Goal: Navigation & Orientation: Understand site structure

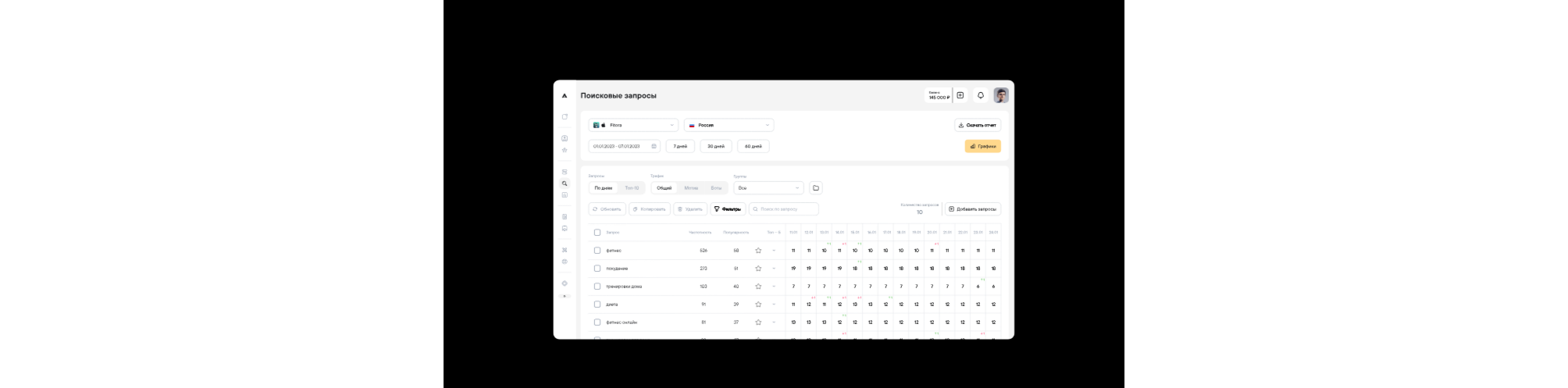
scroll to position [4664, 0]
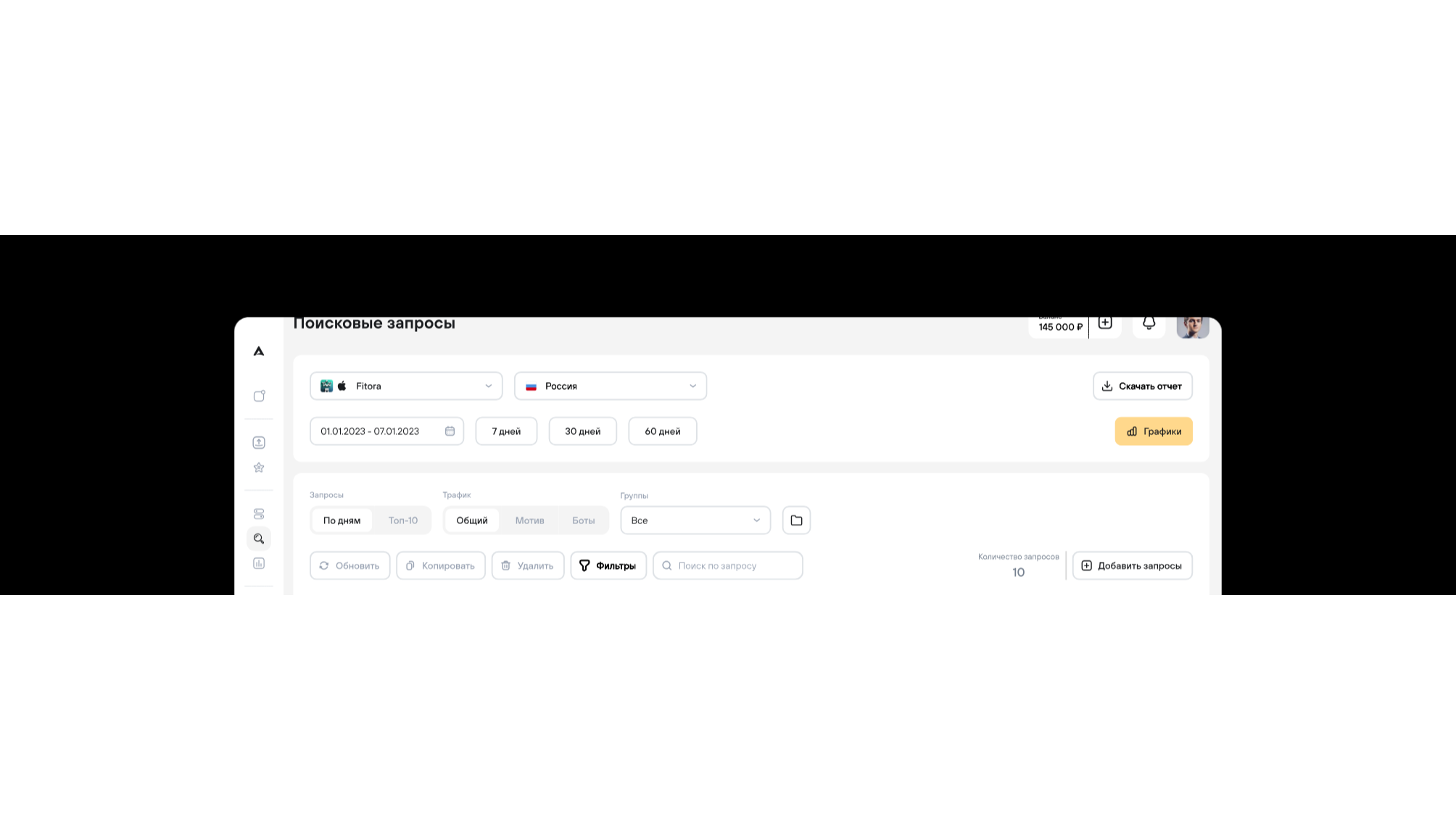
scroll to position [4431, 0]
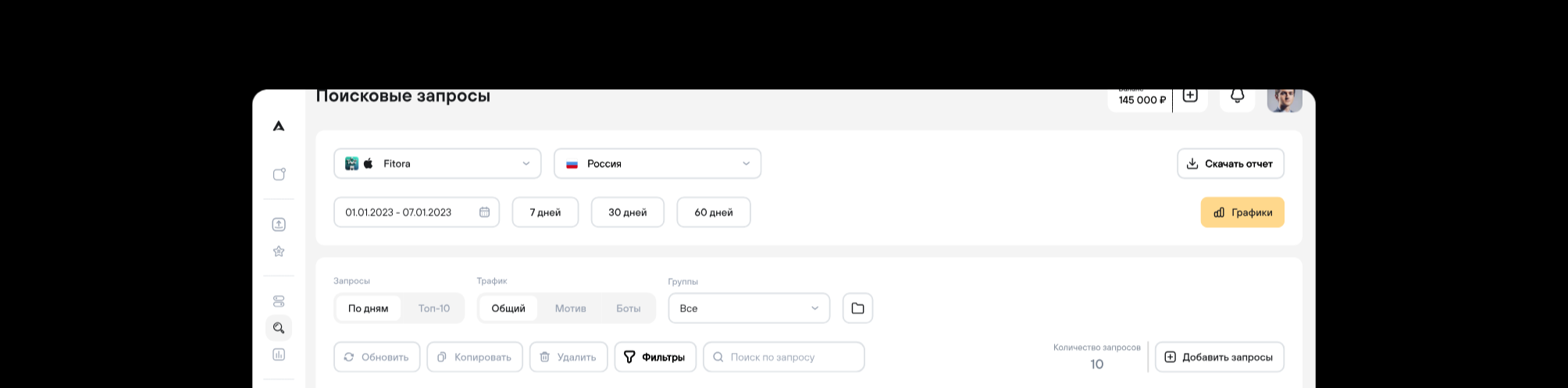
drag, startPoint x: 319, startPoint y: 122, endPoint x: 319, endPoint y: 134, distance: 12.0
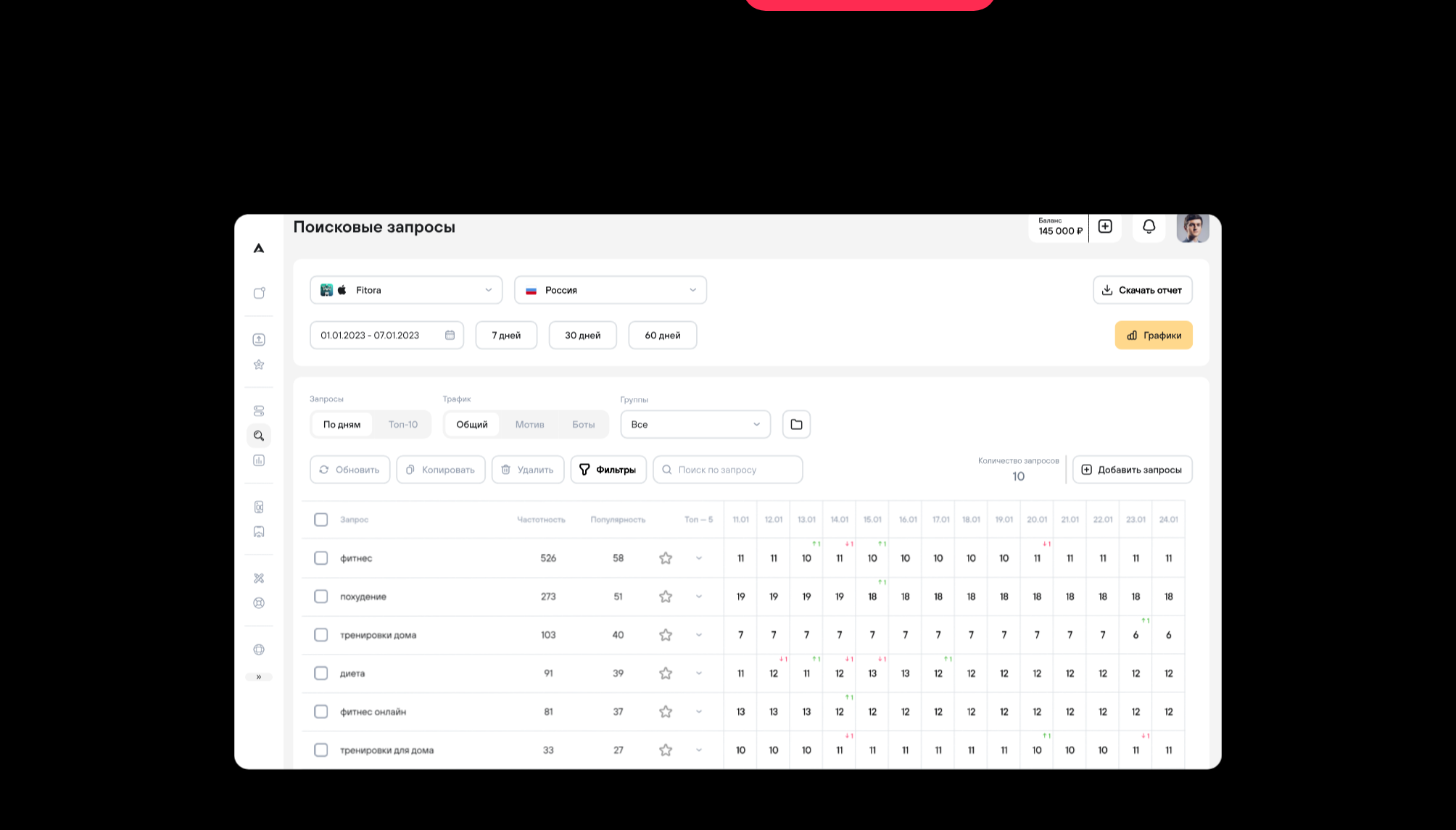
scroll to position [4263, 0]
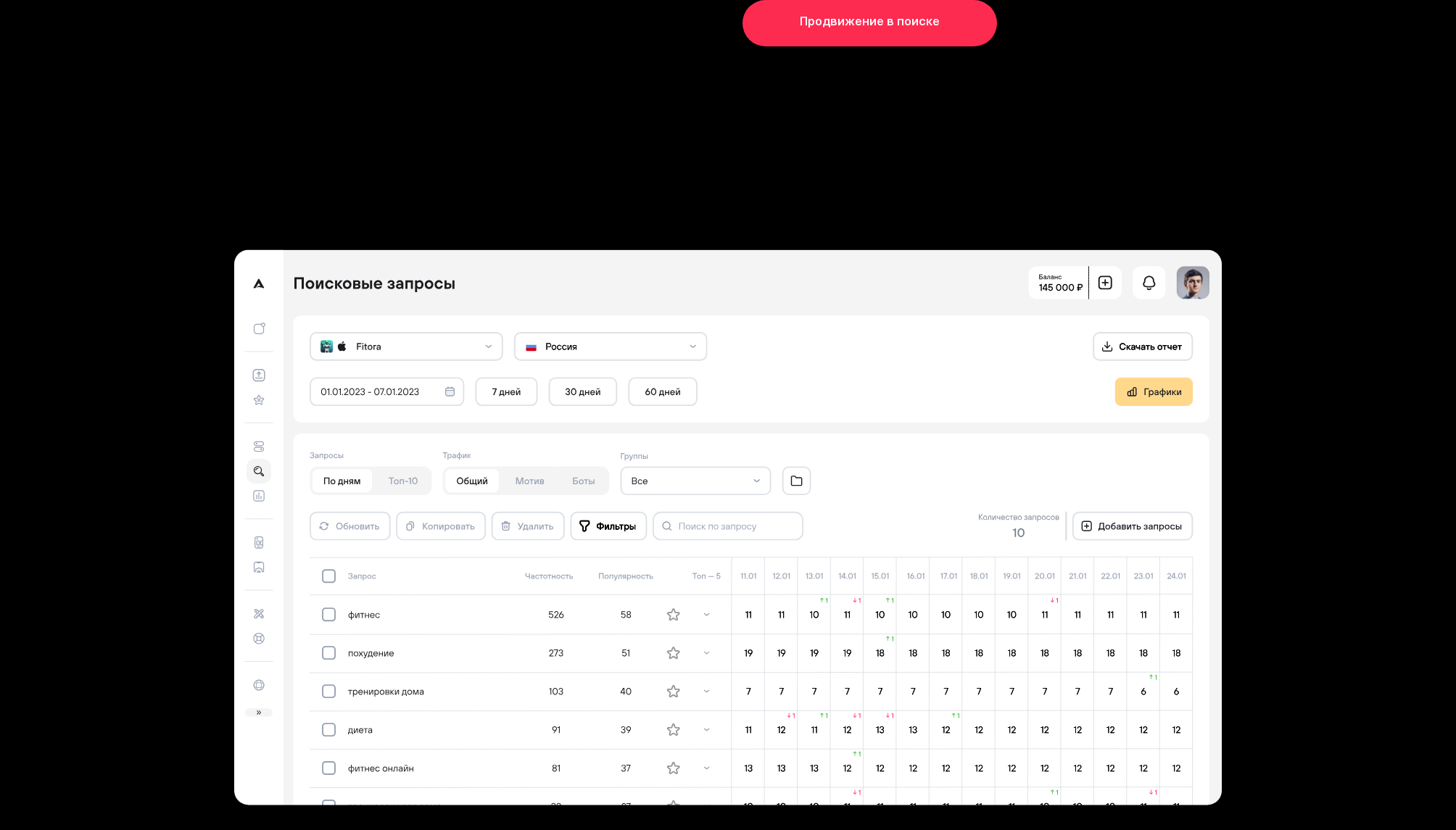
click at [823, 395] on icon at bounding box center [751, 369] width 916 height 107
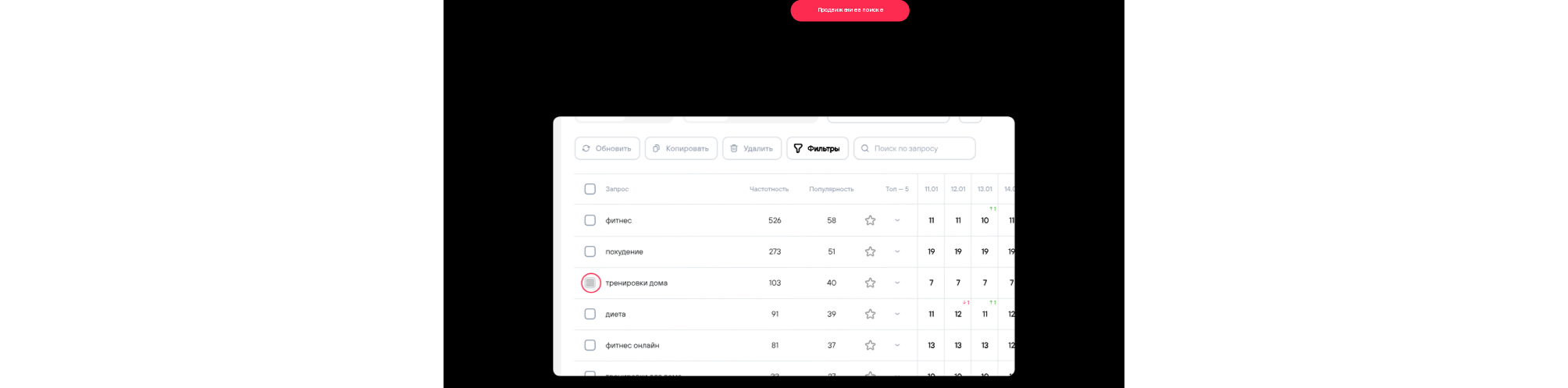
scroll to position [4666, 0]
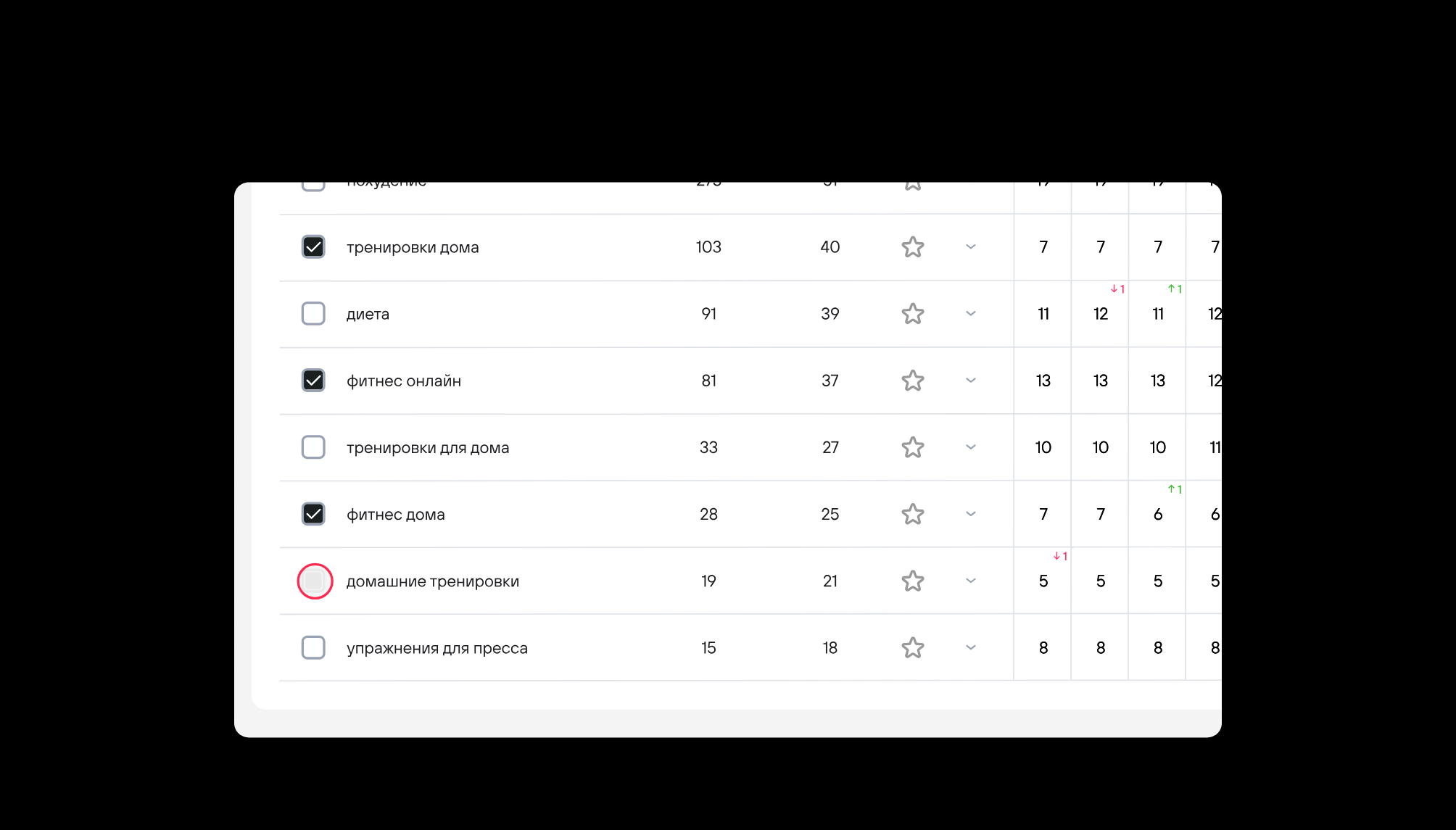
drag, startPoint x: 412, startPoint y: 388, endPoint x: -145, endPoint y: 409, distance: 557.4
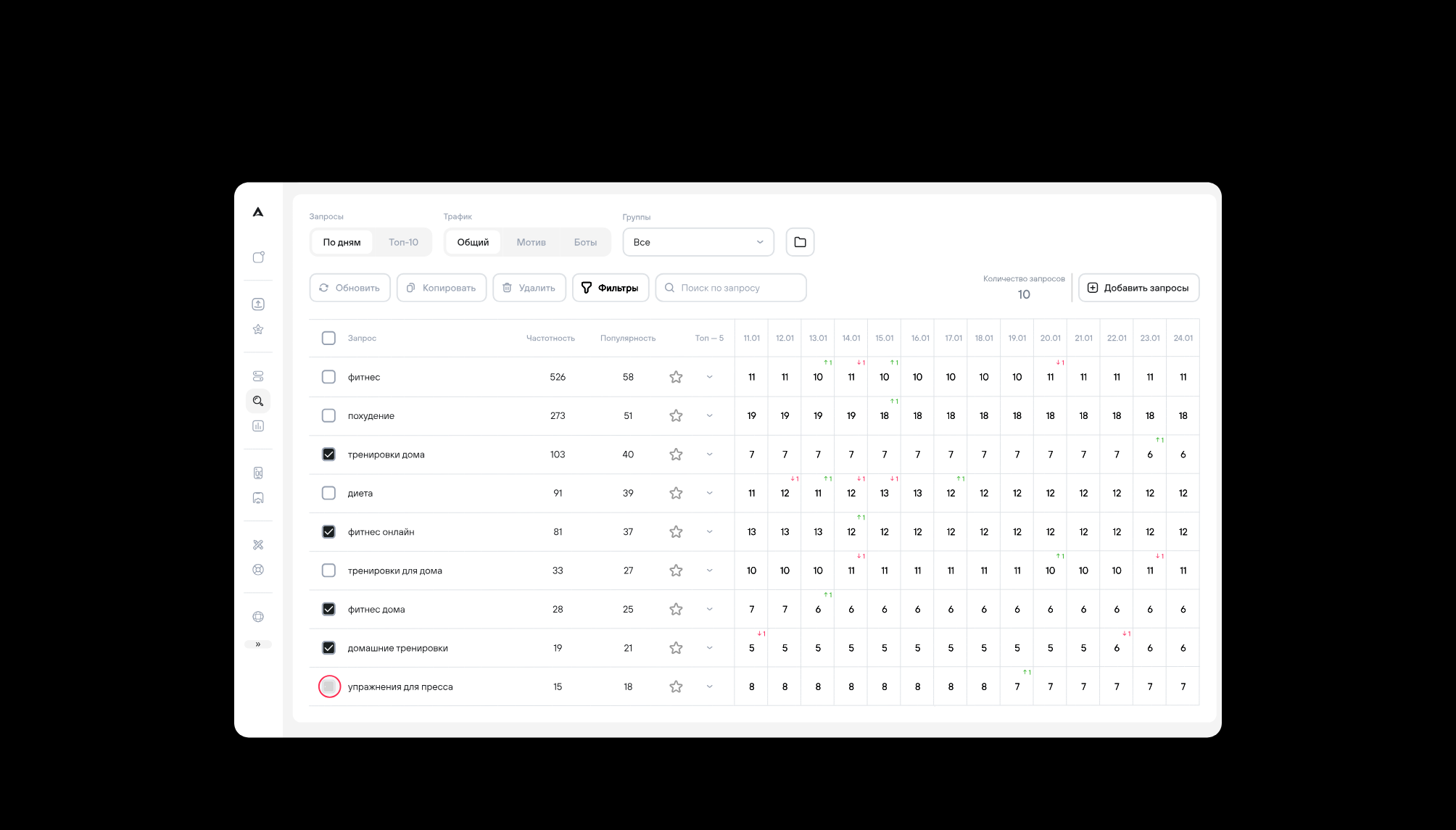
click at [633, 368] on icon at bounding box center [754, 459] width 924 height 529
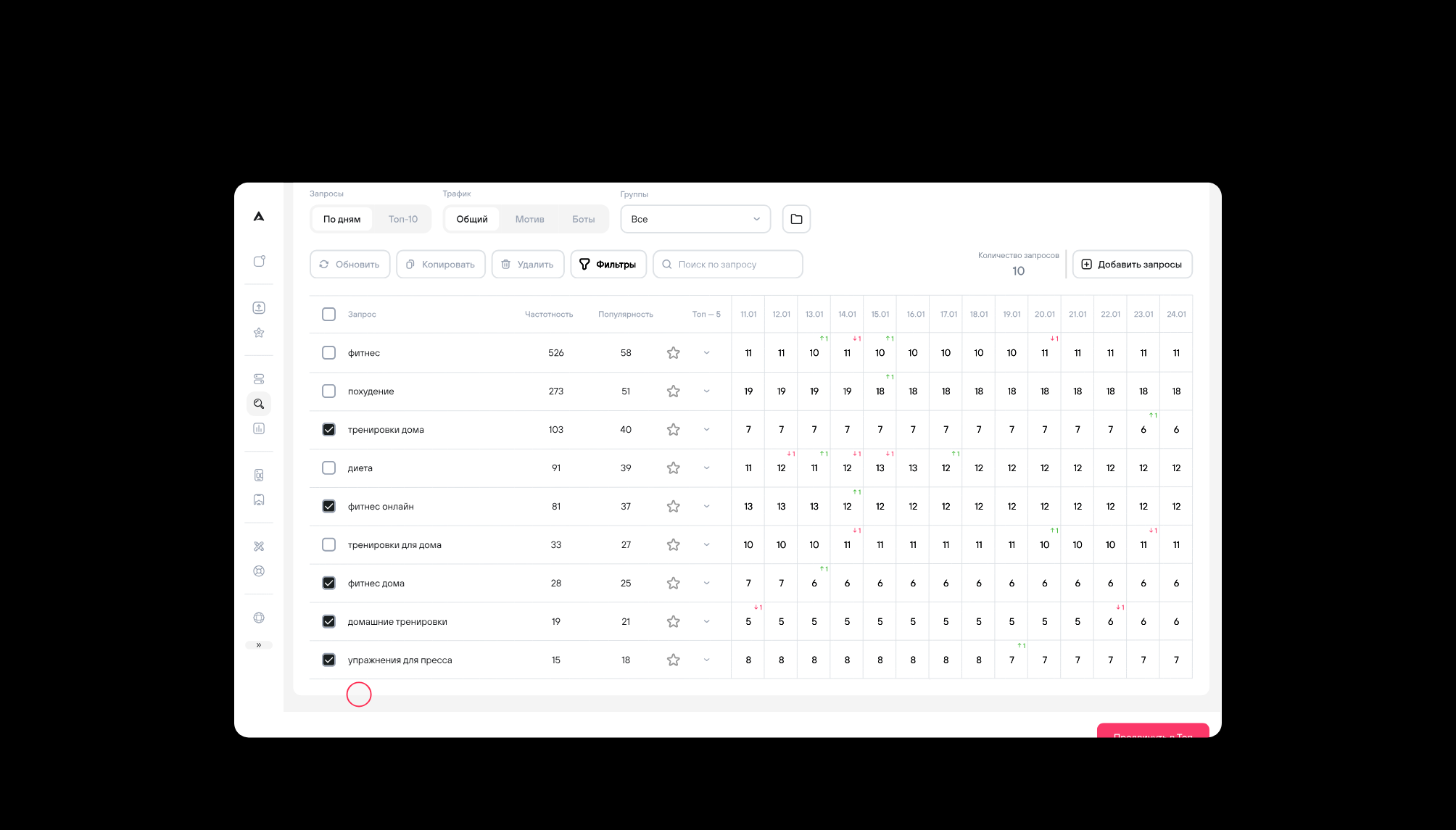
click at [633, 368] on icon at bounding box center [751, 434] width 916 height 524
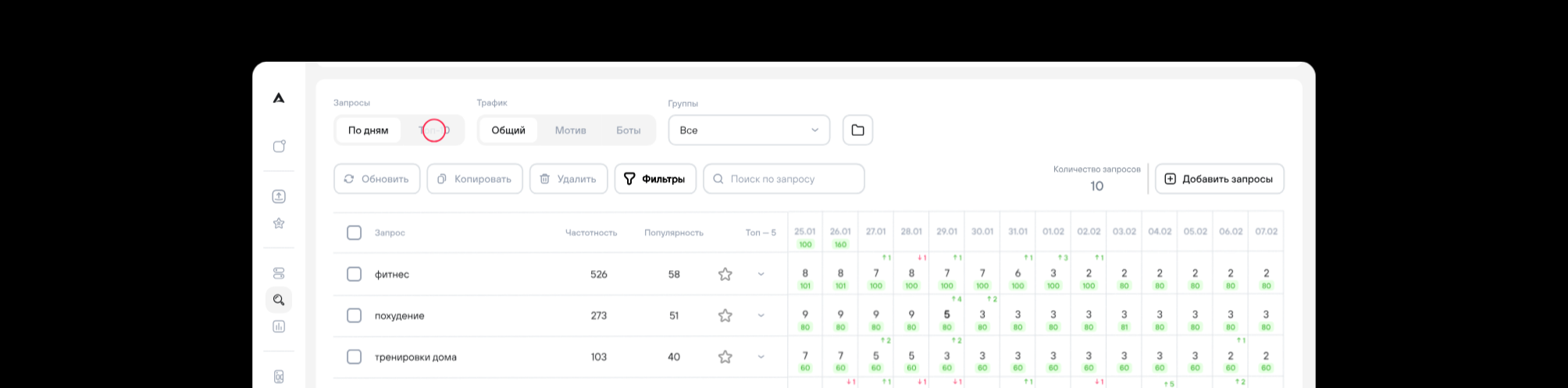
scroll to position [4799, 0]
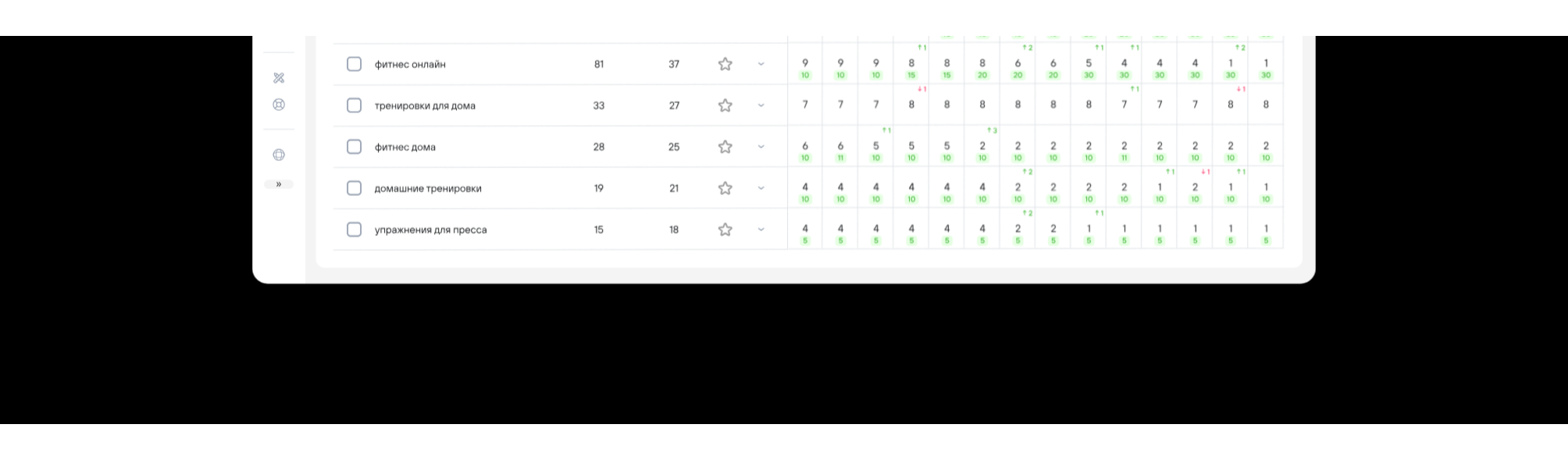
scroll to position [5214, 0]
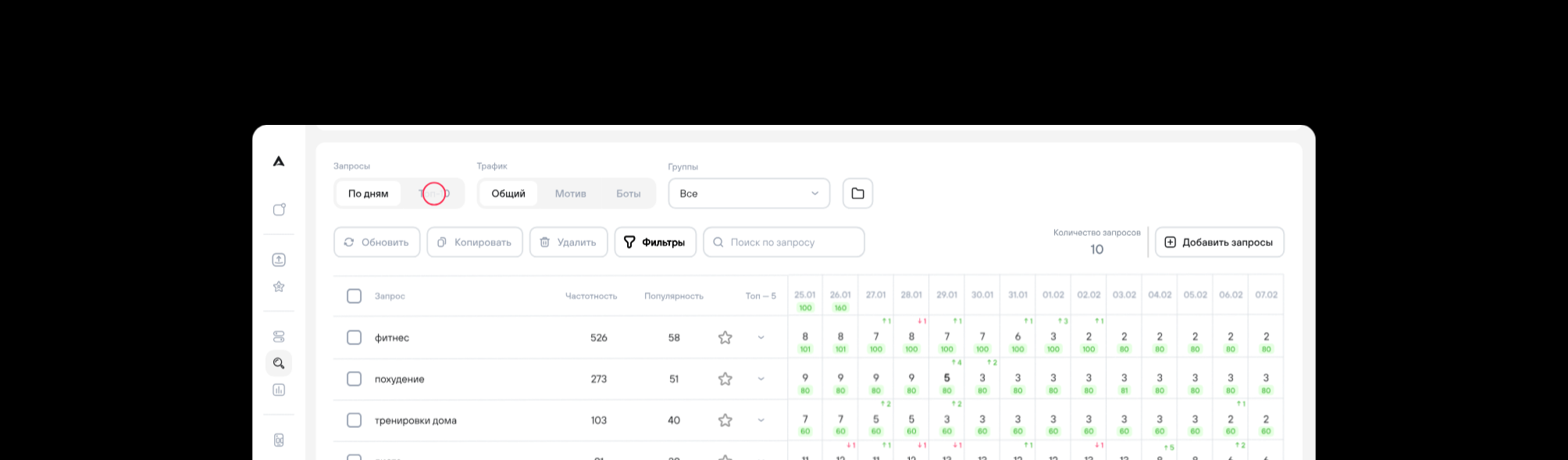
scroll to position [4723, 0]
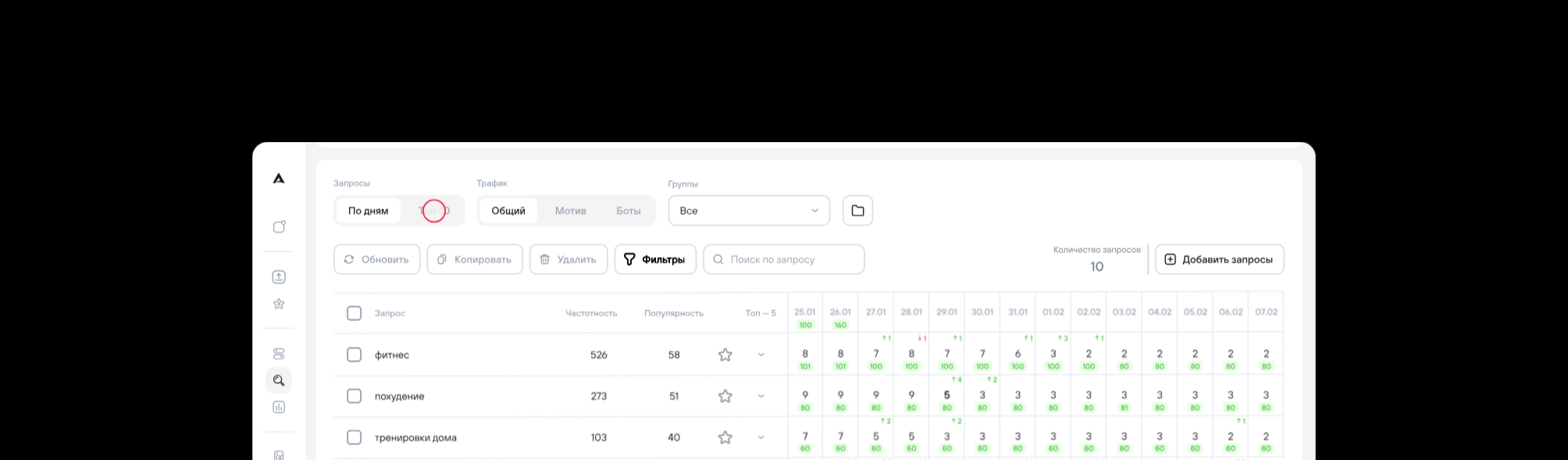
click at [461, 140] on section at bounding box center [784, 443] width 1500 height 822
click at [347, 175] on icon at bounding box center [808, 441] width 987 height 565
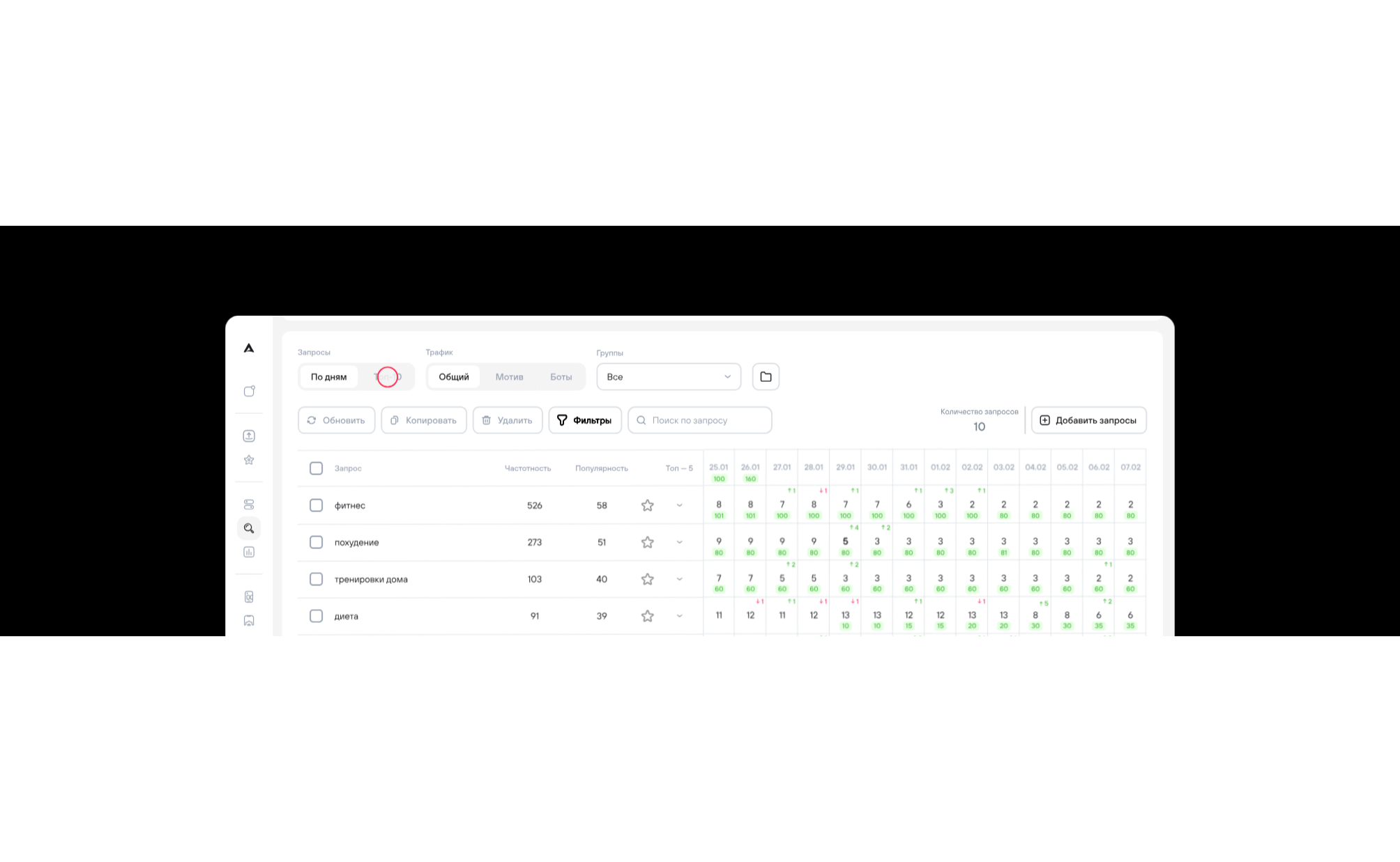
scroll to position [4252, 0]
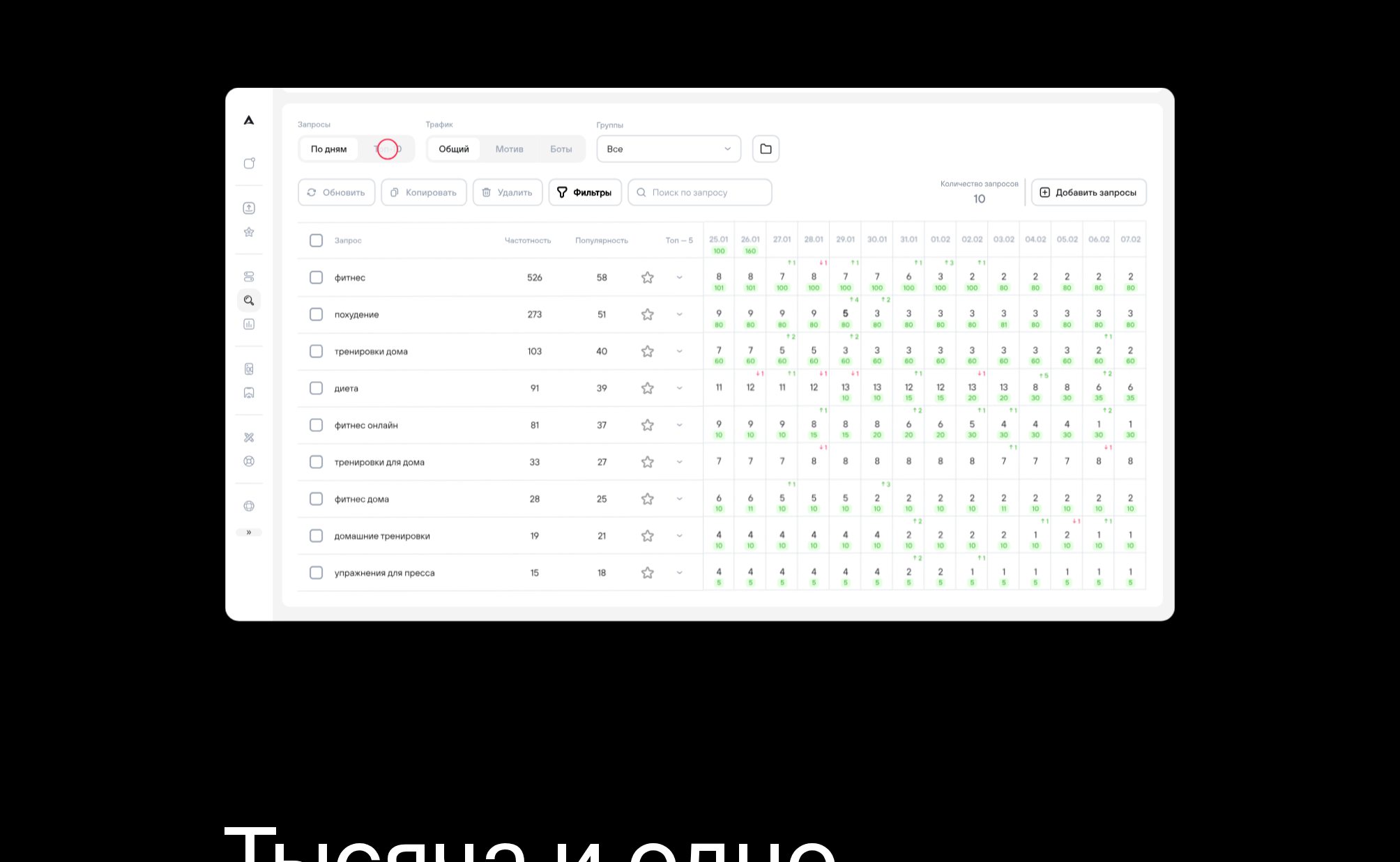
click at [1161, 235] on icon at bounding box center [722, 355] width 881 height 504
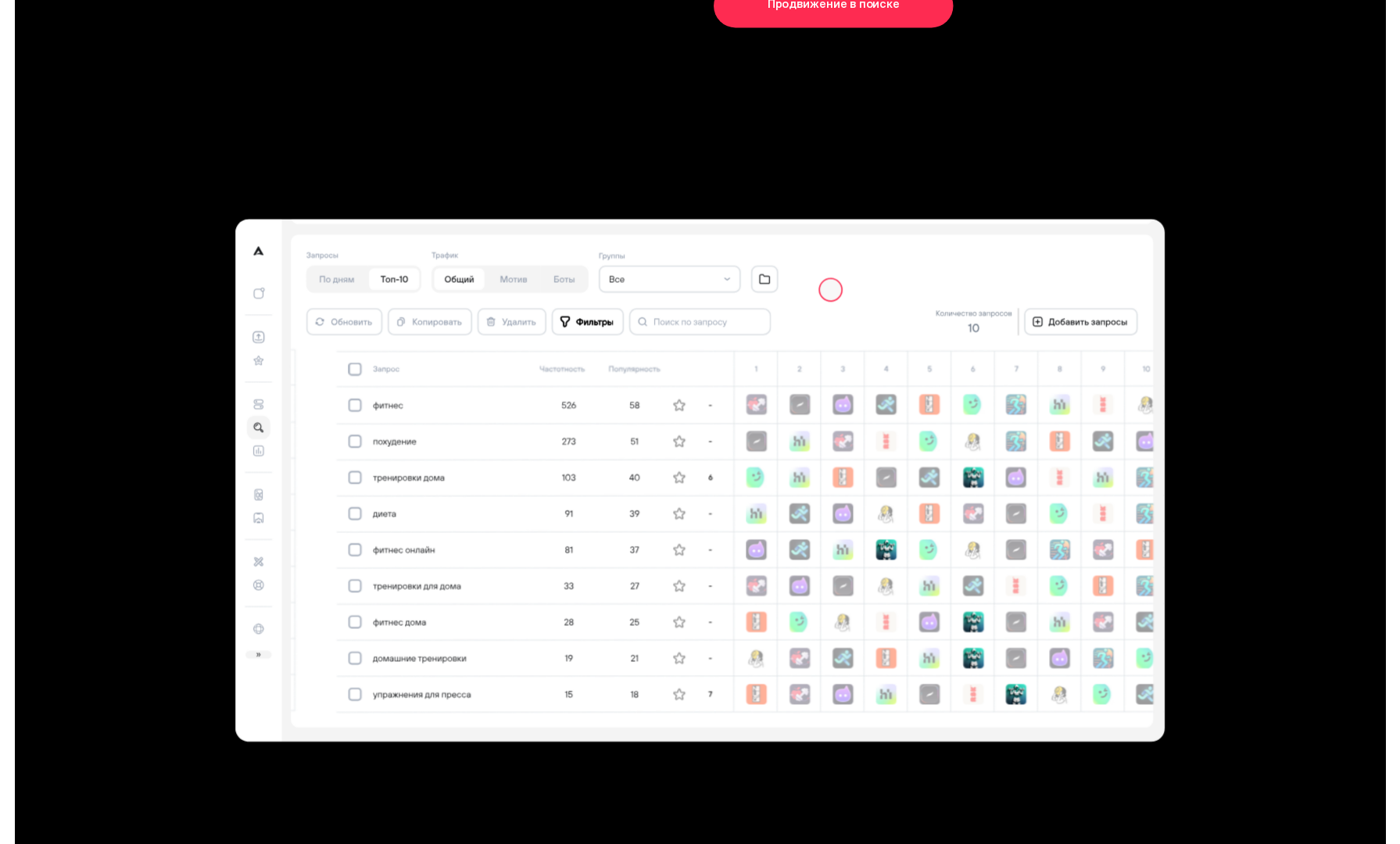
scroll to position [4615, 0]
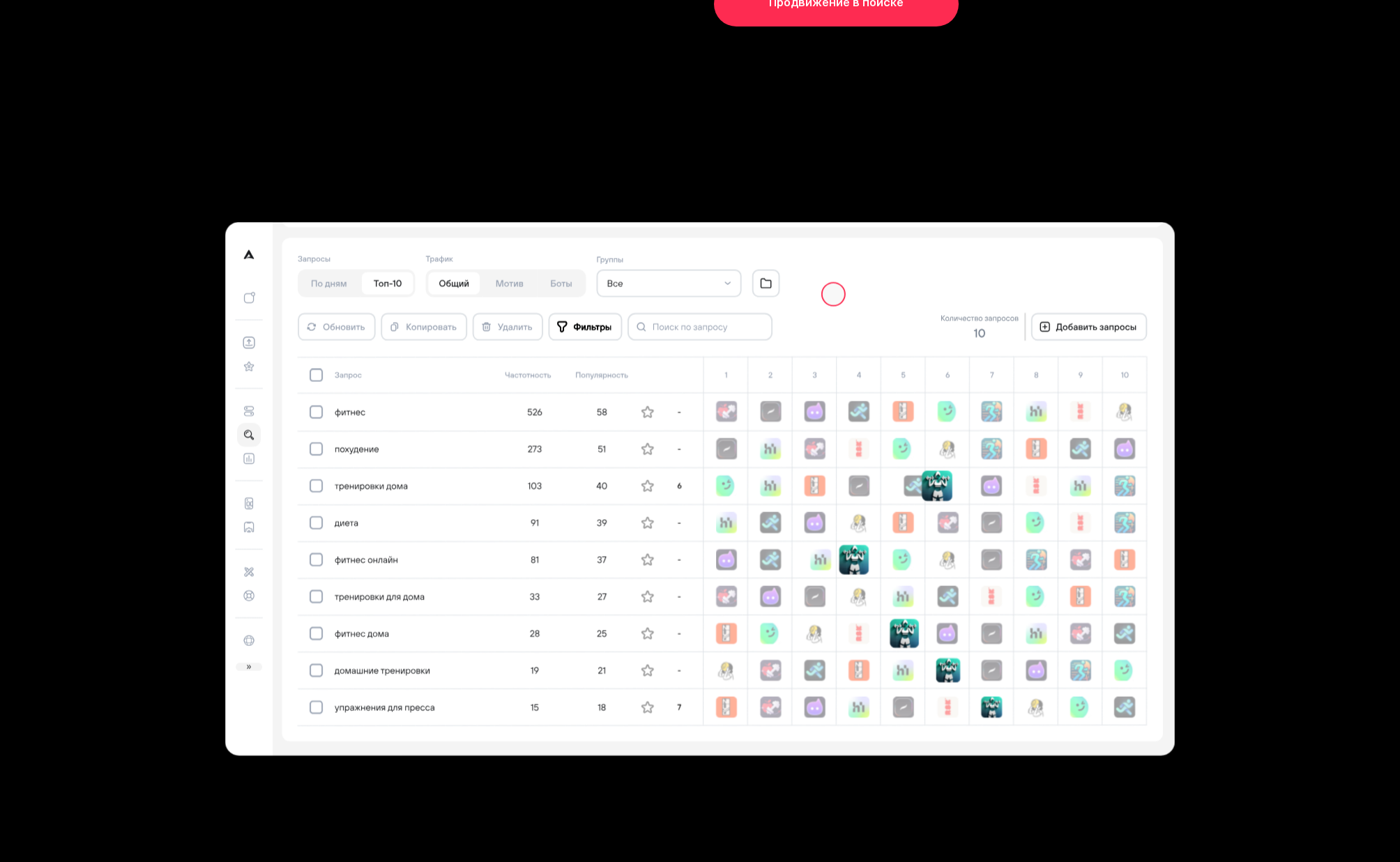
click at [960, 398] on icon at bounding box center [722, 490] width 881 height 504
